Goal: Task Accomplishment & Management: Complete application form

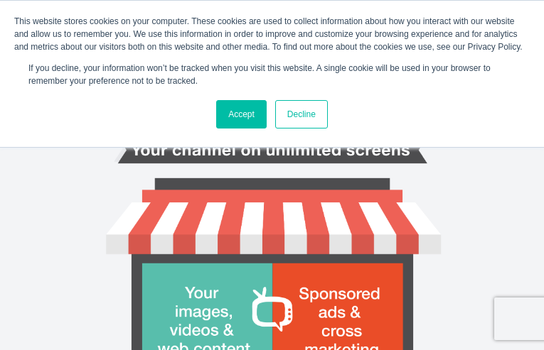
type input "MZbjFnamwIjnzFr"
type input "lamonge619@yahoo.com"
type input "oYcRjWaIo"
type input "qBRUnTTG"
type input "dAgOKYZfbl"
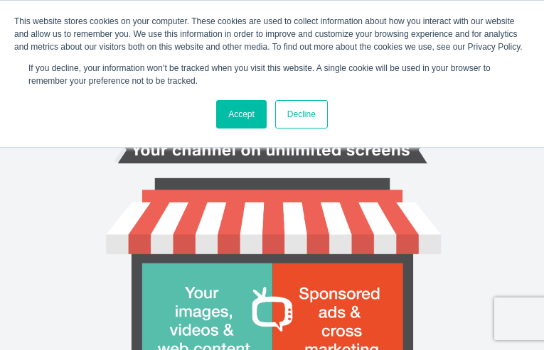
type input "DvOZNtIFkBqv"
type input "8496635361"
